Goal: Check status: Check status

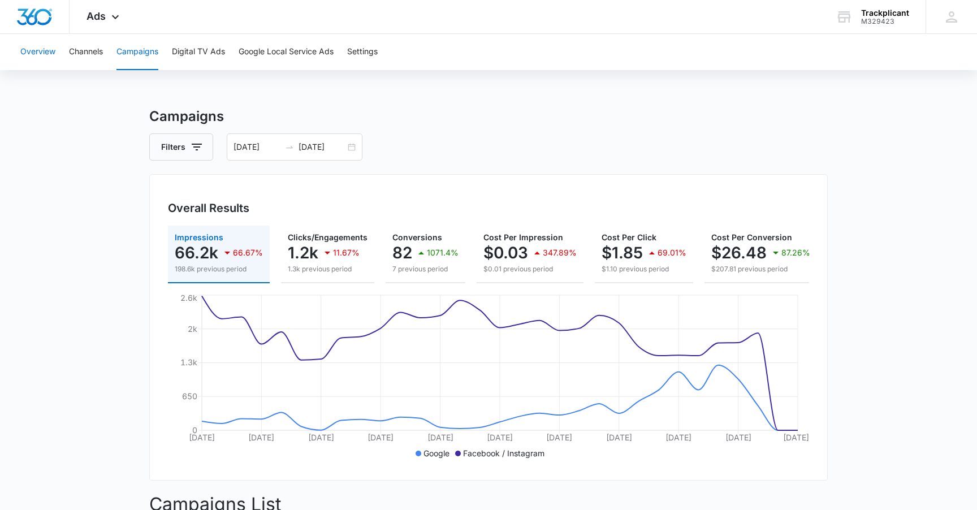
click at [45, 53] on button "Overview" at bounding box center [37, 52] width 35 height 36
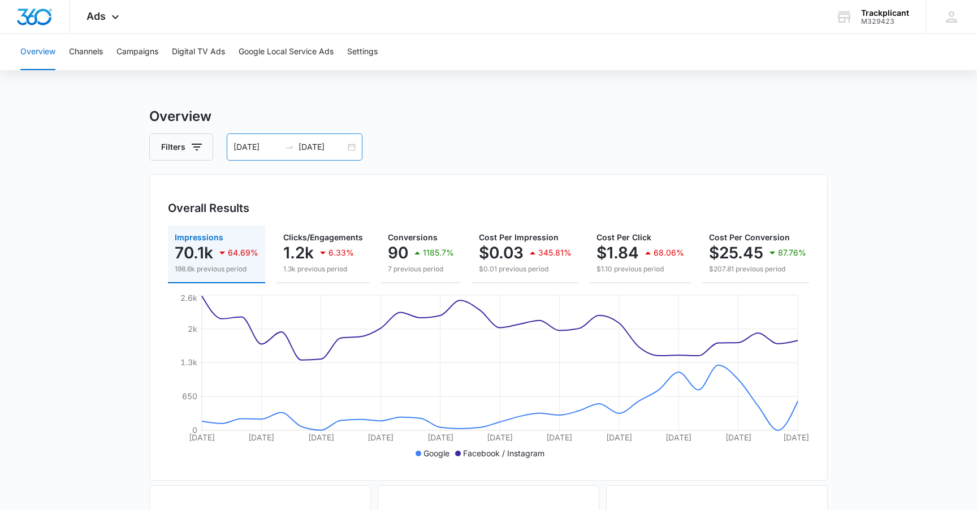
click at [305, 150] on input "[DATE]" at bounding box center [322, 147] width 47 height 12
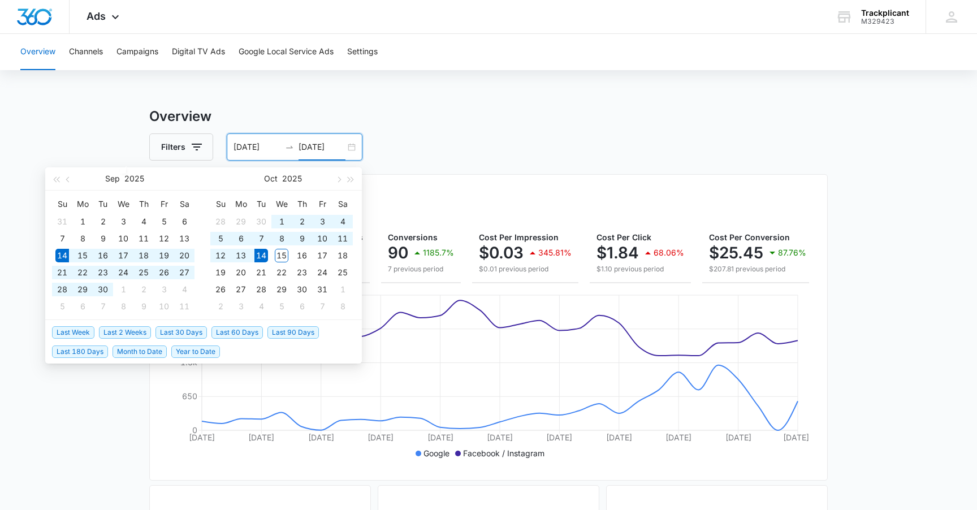
type input "[DATE]"
click at [189, 331] on span "Last 30 Days" at bounding box center [181, 332] width 51 height 12
type input "[DATE]"
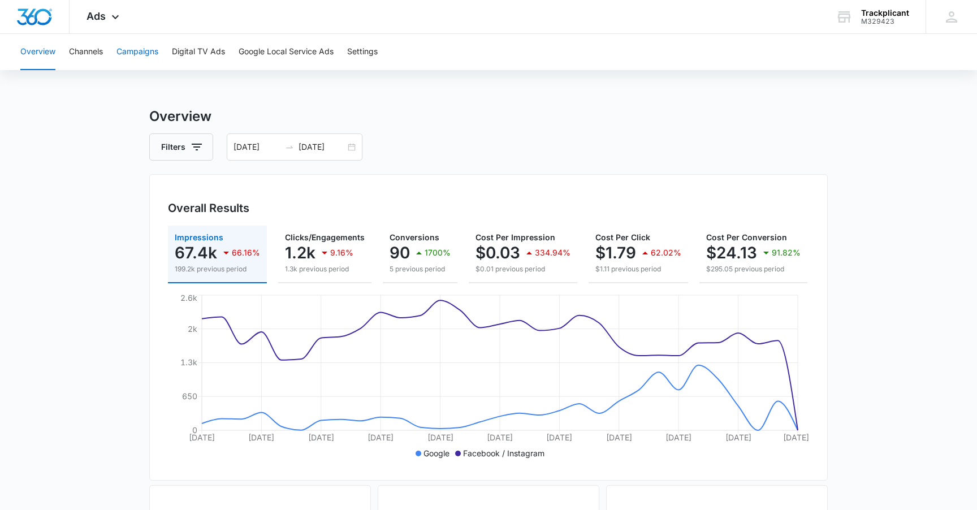
click at [141, 51] on button "Campaigns" at bounding box center [137, 52] width 42 height 36
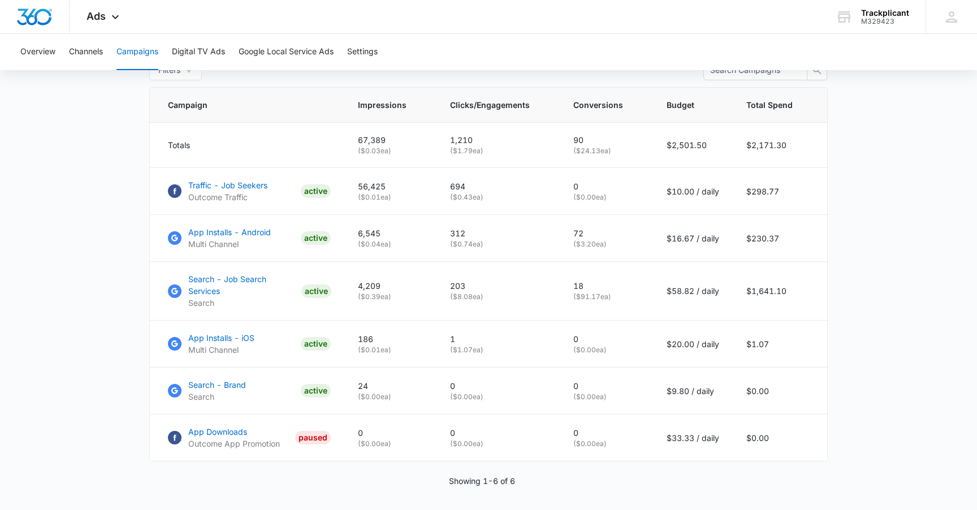
scroll to position [484, 0]
